Goal: Find specific page/section: Find specific page/section

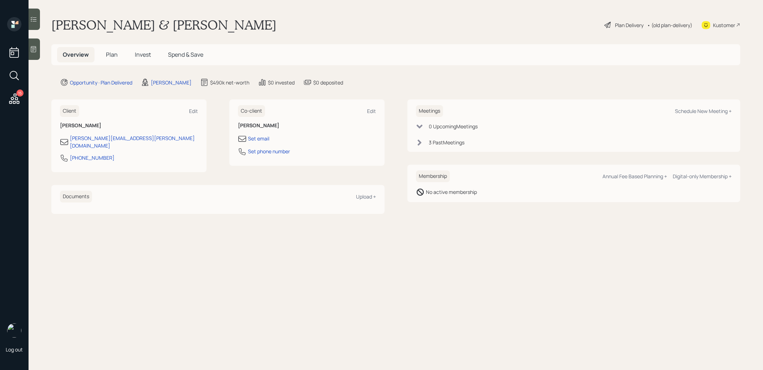
click at [13, 102] on icon at bounding box center [14, 98] width 10 height 10
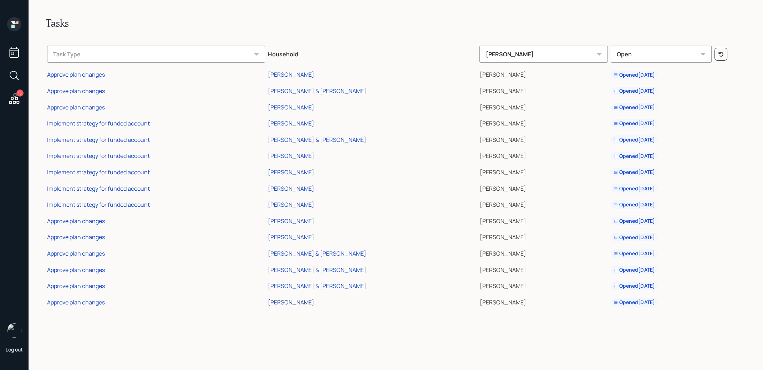
click at [272, 301] on div "[PERSON_NAME]" at bounding box center [291, 302] width 46 height 8
